Goal: Transaction & Acquisition: Purchase product/service

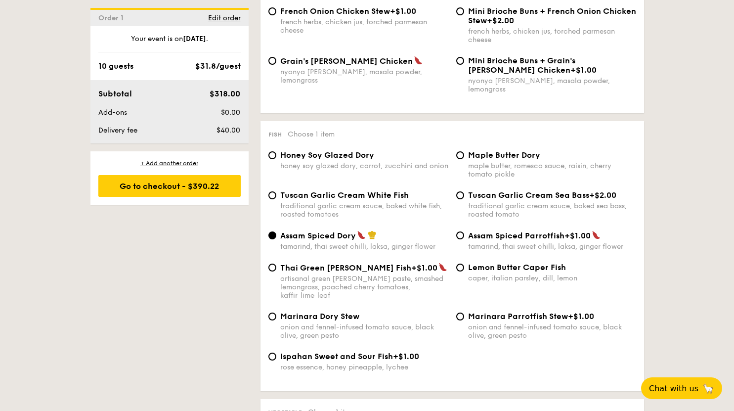
scroll to position [939, 0]
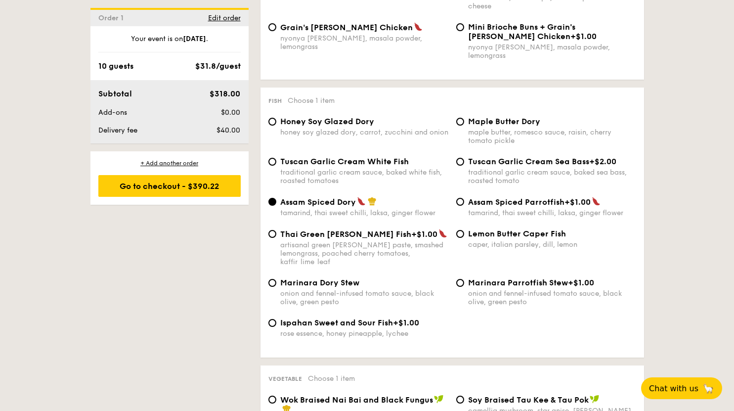
click at [353, 318] on span "Ispahan Sweet and Sour Fish" at bounding box center [336, 322] width 113 height 9
click at [276, 319] on input "Ispahan Sweet and Sour Fish +$1.00 rose essence, honey pineapple, lychee" at bounding box center [272, 323] width 8 height 8
radio input "true"
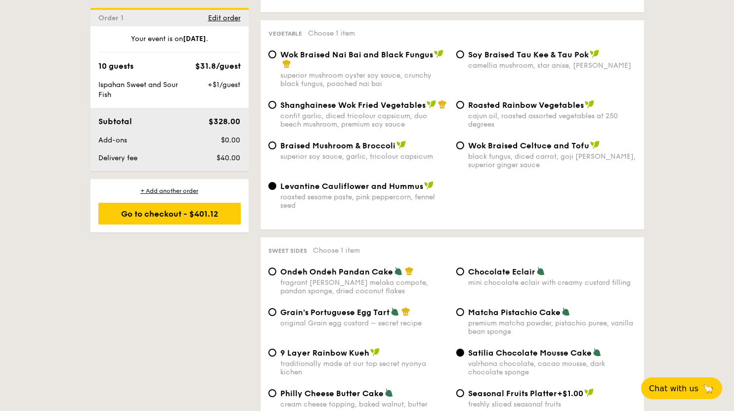
scroll to position [1384, 0]
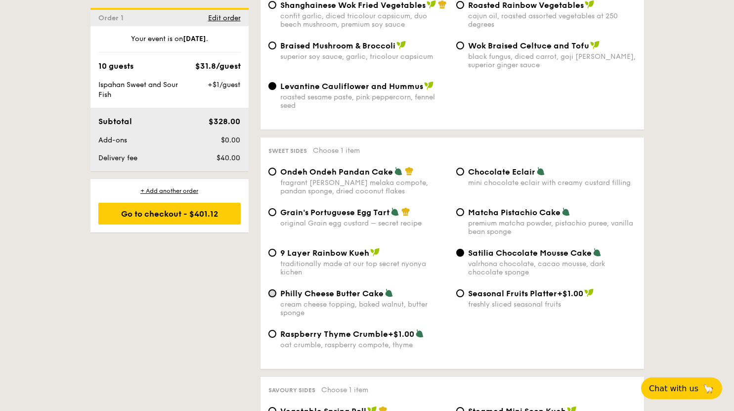
click at [276, 289] on input "Philly Cheese Butter Cake cream cheese topping, baked walnut, butter sponge" at bounding box center [272, 293] width 8 height 8
radio input "true"
click at [277, 340] on label "Raspberry Thyme Crumble +$1.00 oat crumble, raspberry compote, thyme" at bounding box center [358, 344] width 180 height 9
click at [276, 335] on input "Raspberry Thyme Crumble +$1.00 oat crumble, raspberry compote, thyme" at bounding box center [272, 334] width 8 height 8
radio input "true"
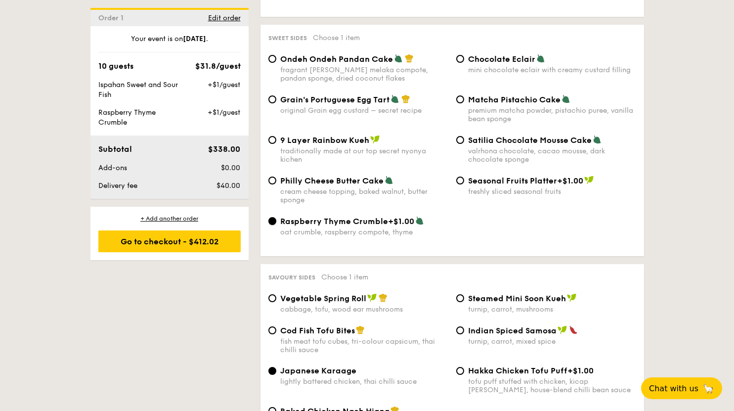
scroll to position [1434, 0]
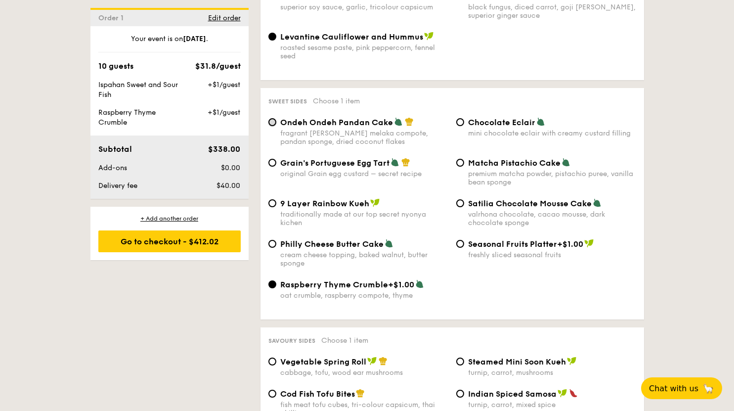
click at [273, 118] on input "Ondeh Ondeh Pandan Cake fragrant [PERSON_NAME] melaka compote, pandan sponge, d…" at bounding box center [272, 122] width 8 height 8
radio input "true"
